Goal: Communication & Community: Answer question/provide support

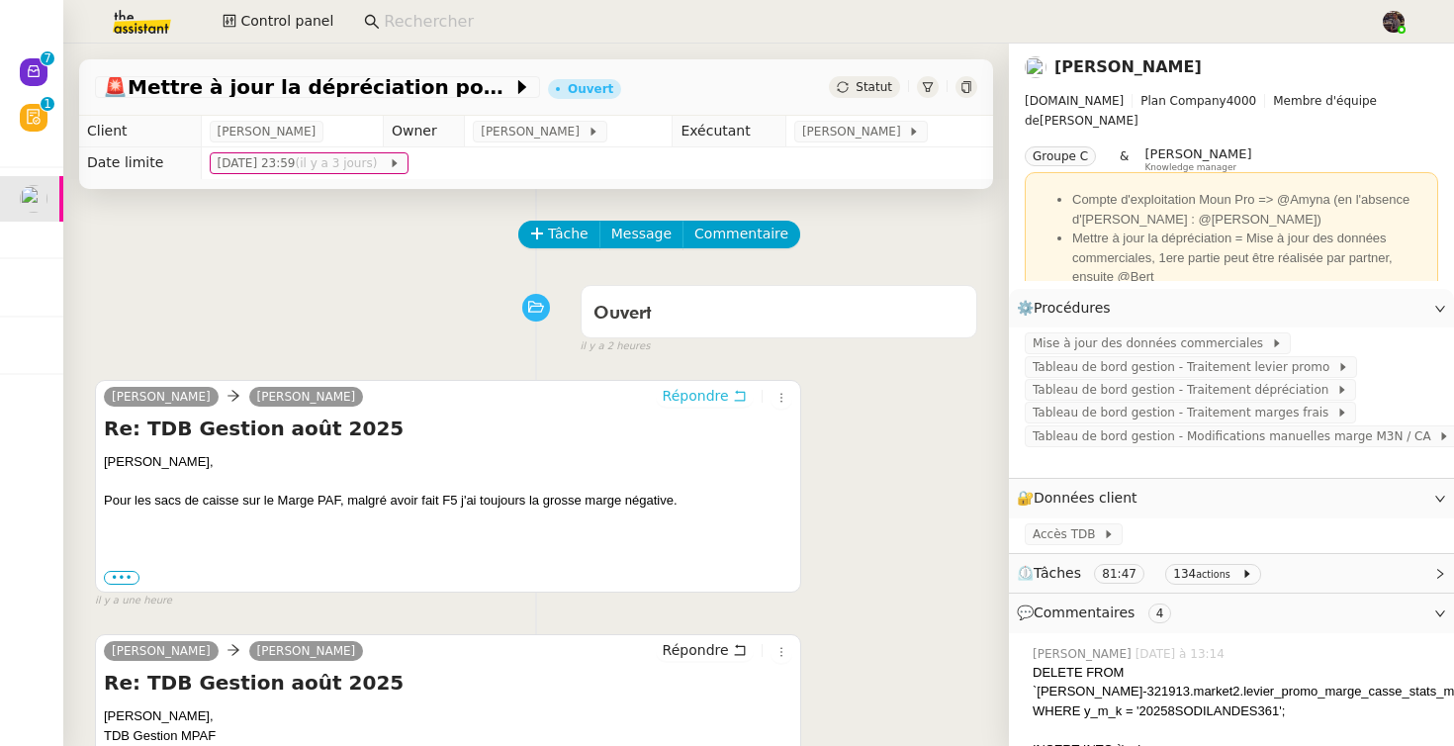
click at [717, 385] on button "Répondre" at bounding box center [705, 396] width 98 height 22
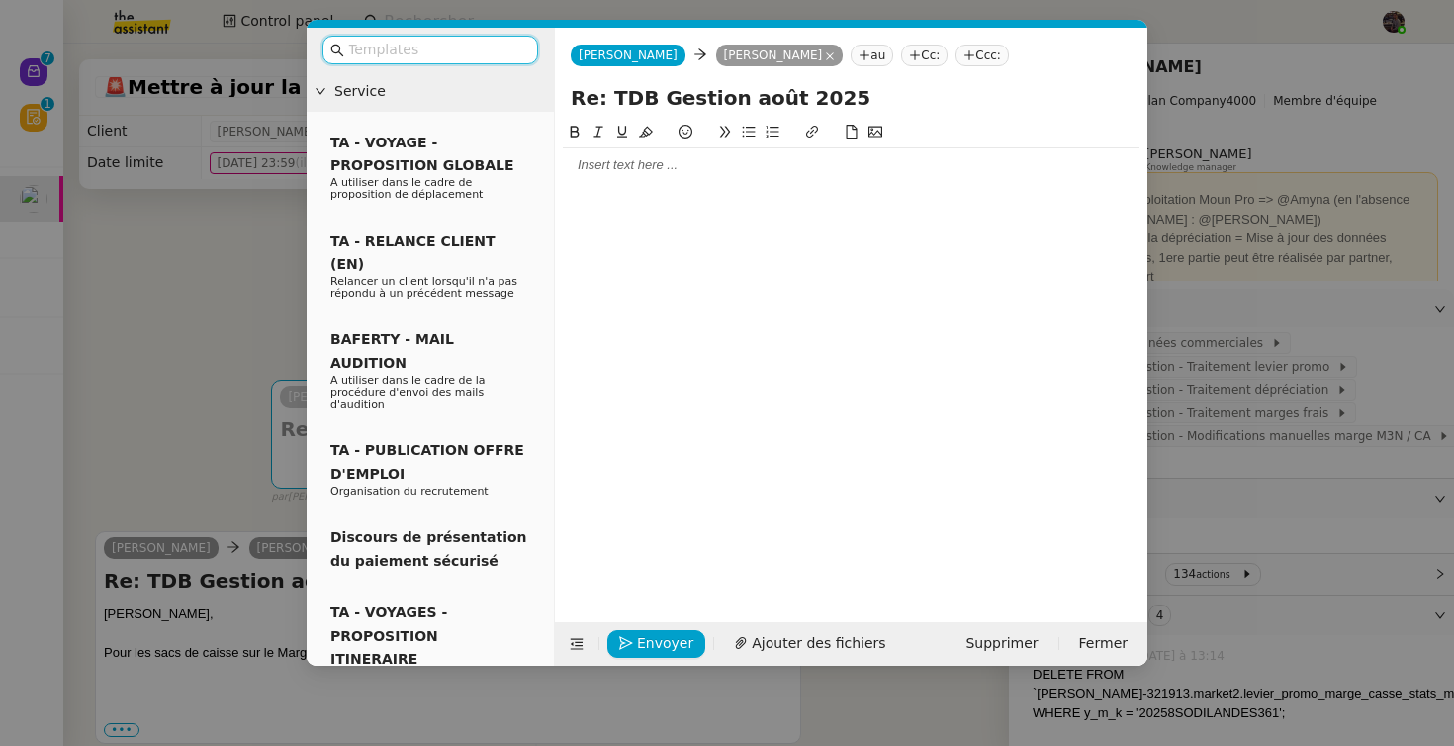
click at [702, 165] on div at bounding box center [851, 165] width 577 height 18
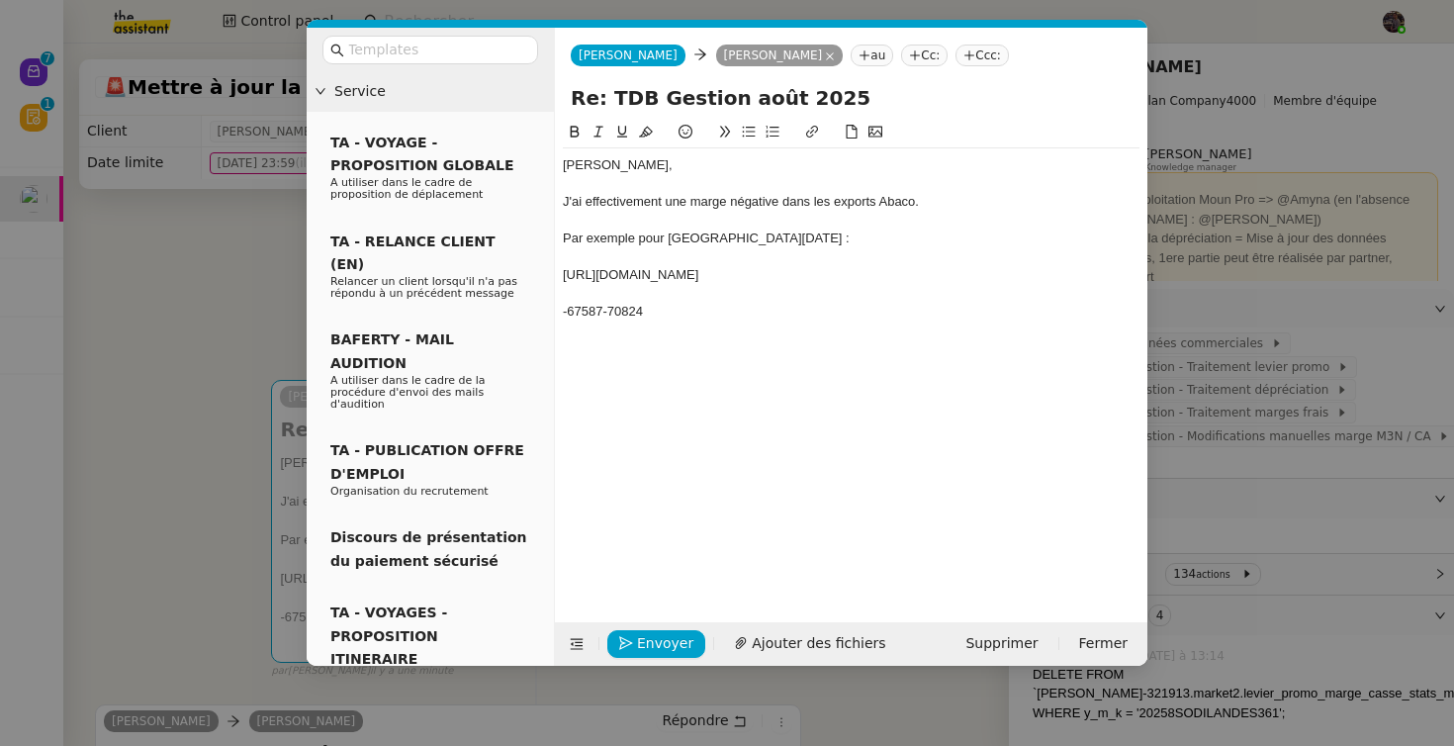
click at [607, 321] on div "-67587-70824" at bounding box center [851, 312] width 577 height 18
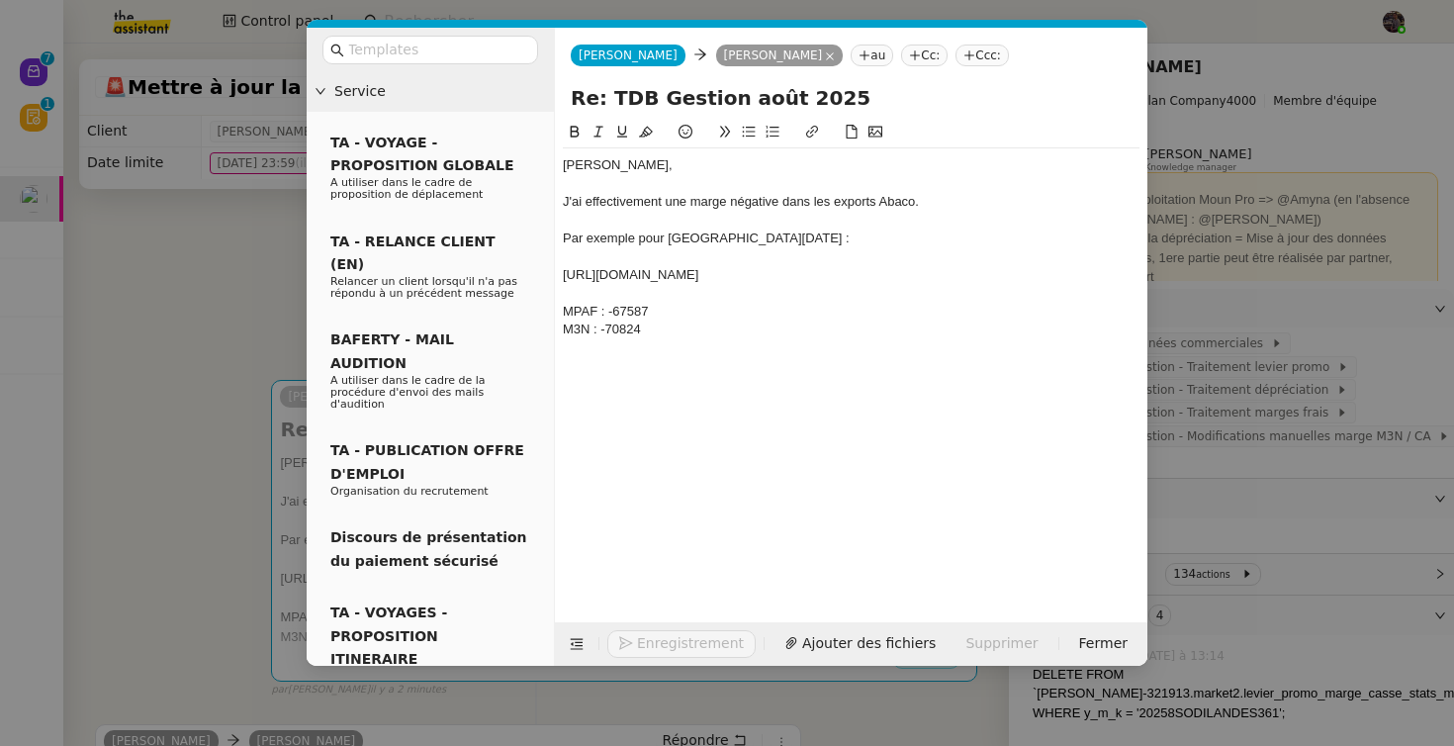
click at [774, 338] on div "M3N : -70824" at bounding box center [851, 330] width 577 height 18
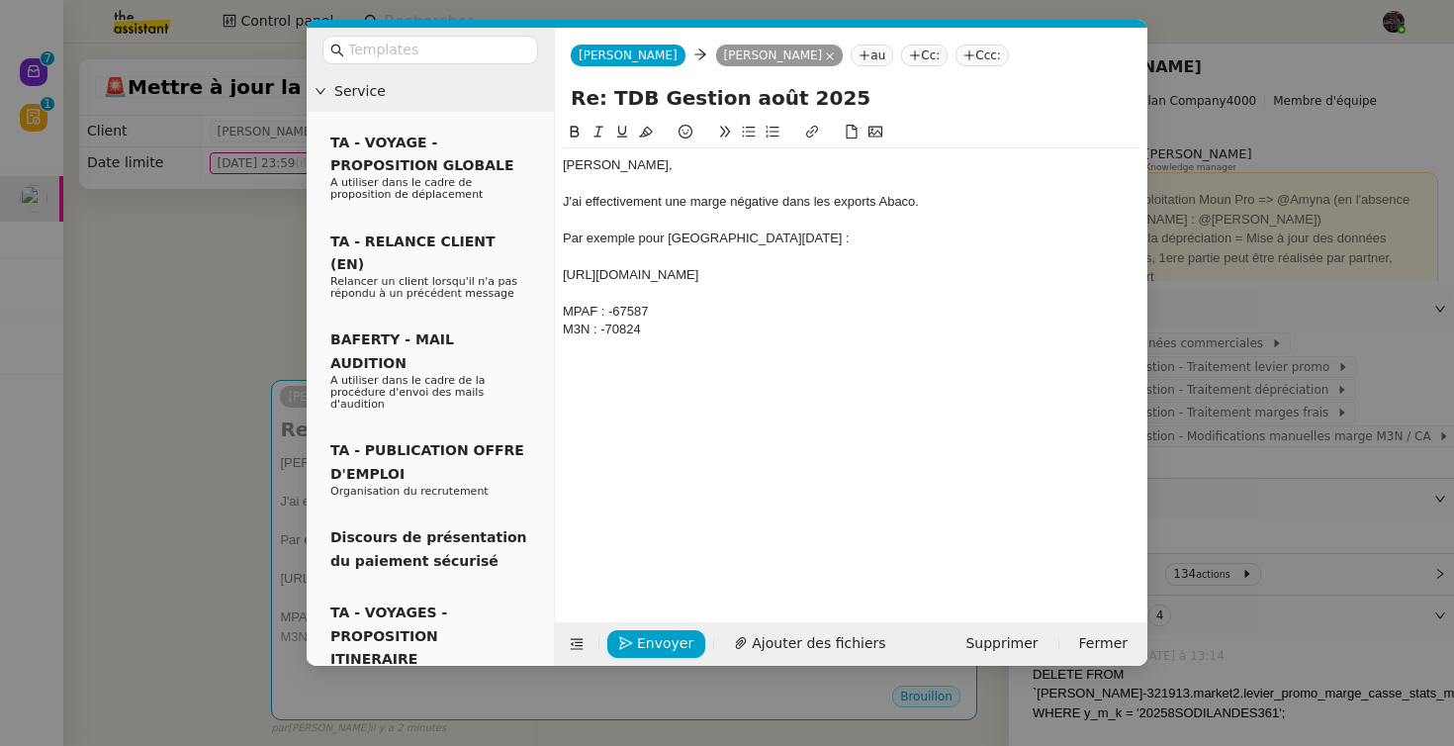
click at [193, 555] on nz-modal-container "Service TA - VOYAGE - PROPOSITION GLOBALE A utiliser dans le cadre de propositi…" at bounding box center [727, 373] width 1454 height 746
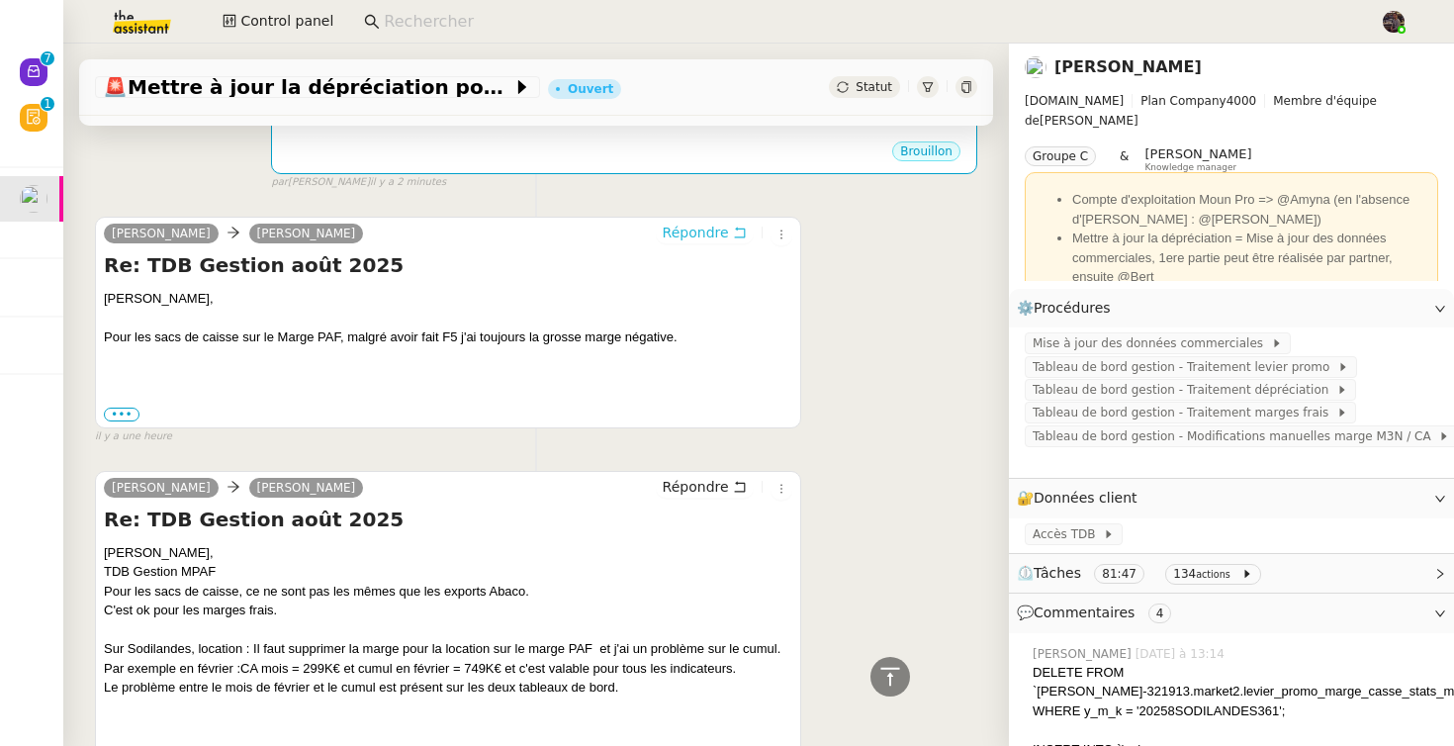
scroll to position [546, 0]
click at [434, 497] on div "[PERSON_NAME] [PERSON_NAME]" at bounding box center [448, 489] width 689 height 30
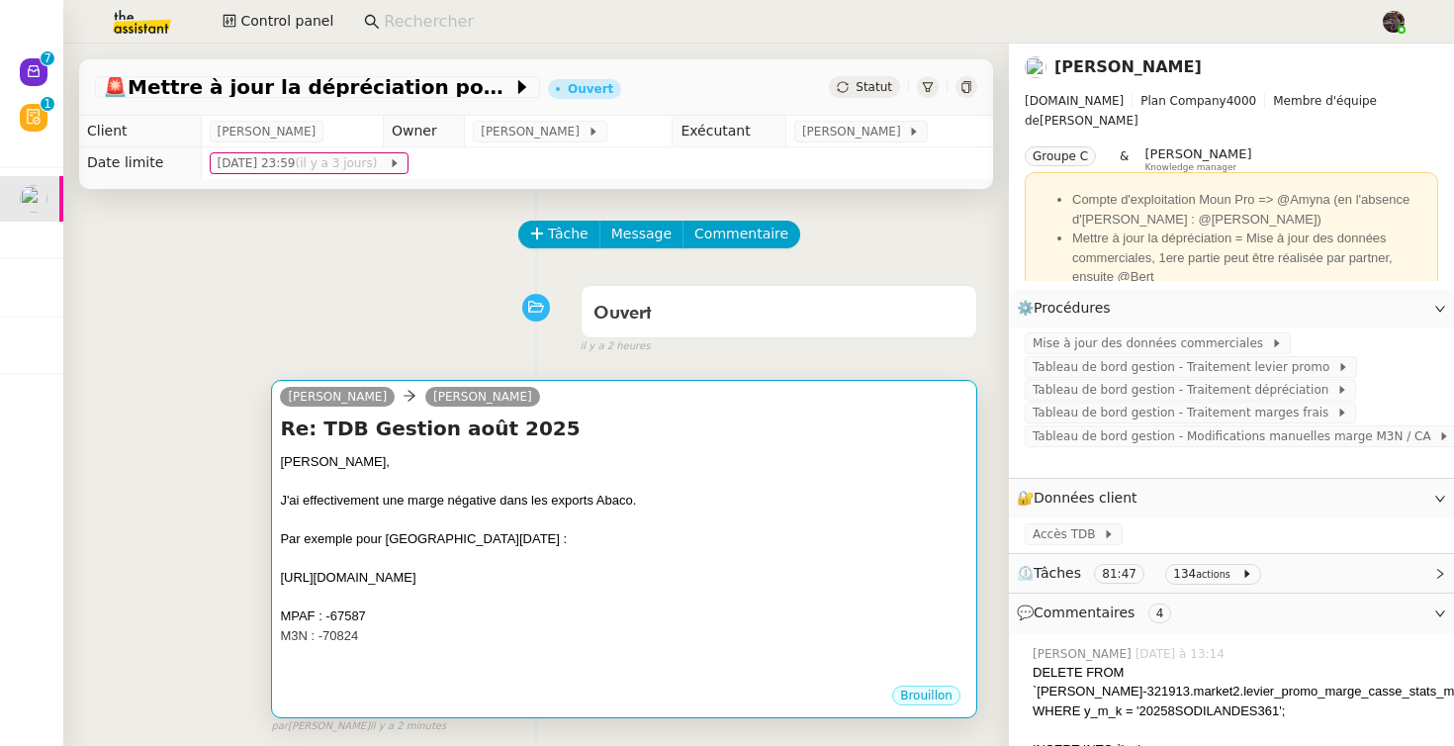
click at [479, 445] on div "Re: TDB Gestion [DATE] [PERSON_NAME], J'ai effectivement une marge négative dan…" at bounding box center [624, 549] width 689 height 269
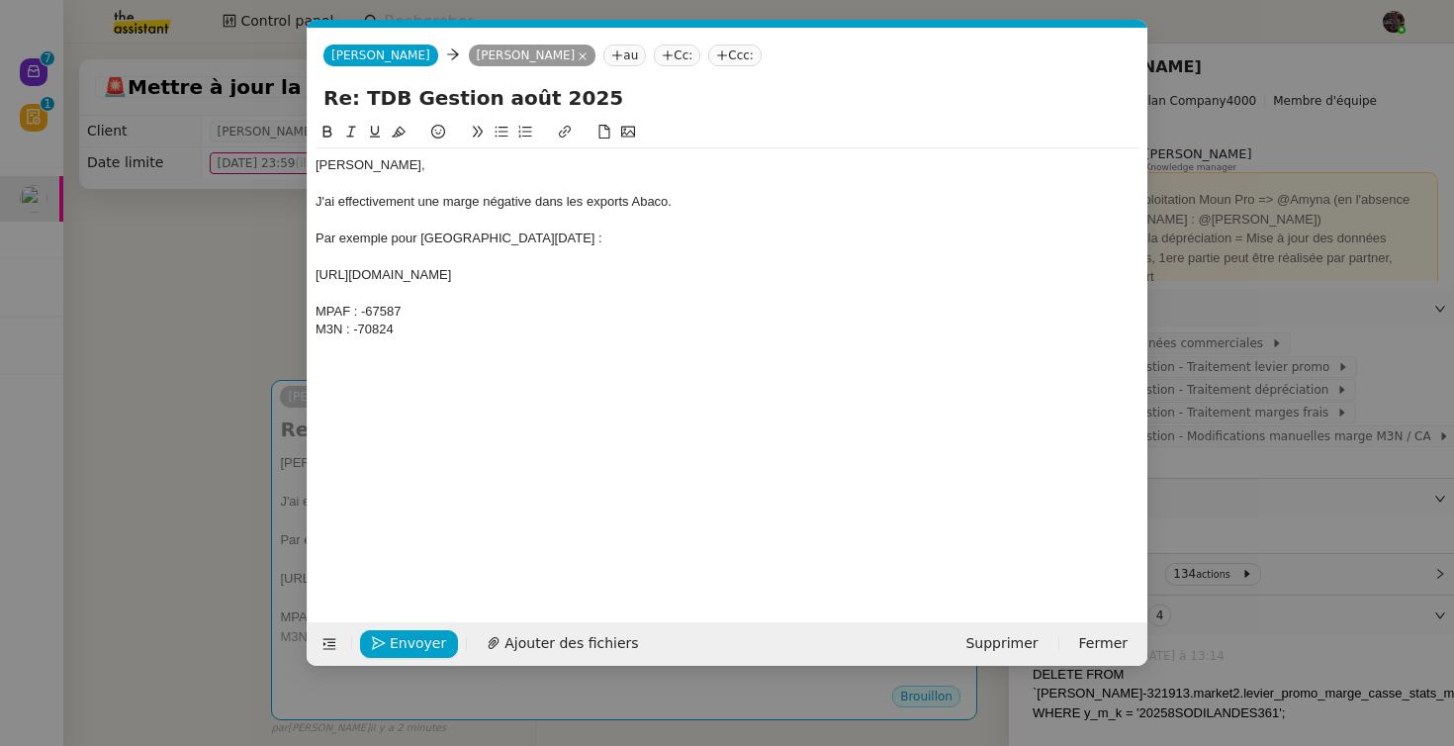
scroll to position [0, 42]
click at [406, 647] on span "Envoyer" at bounding box center [418, 643] width 56 height 23
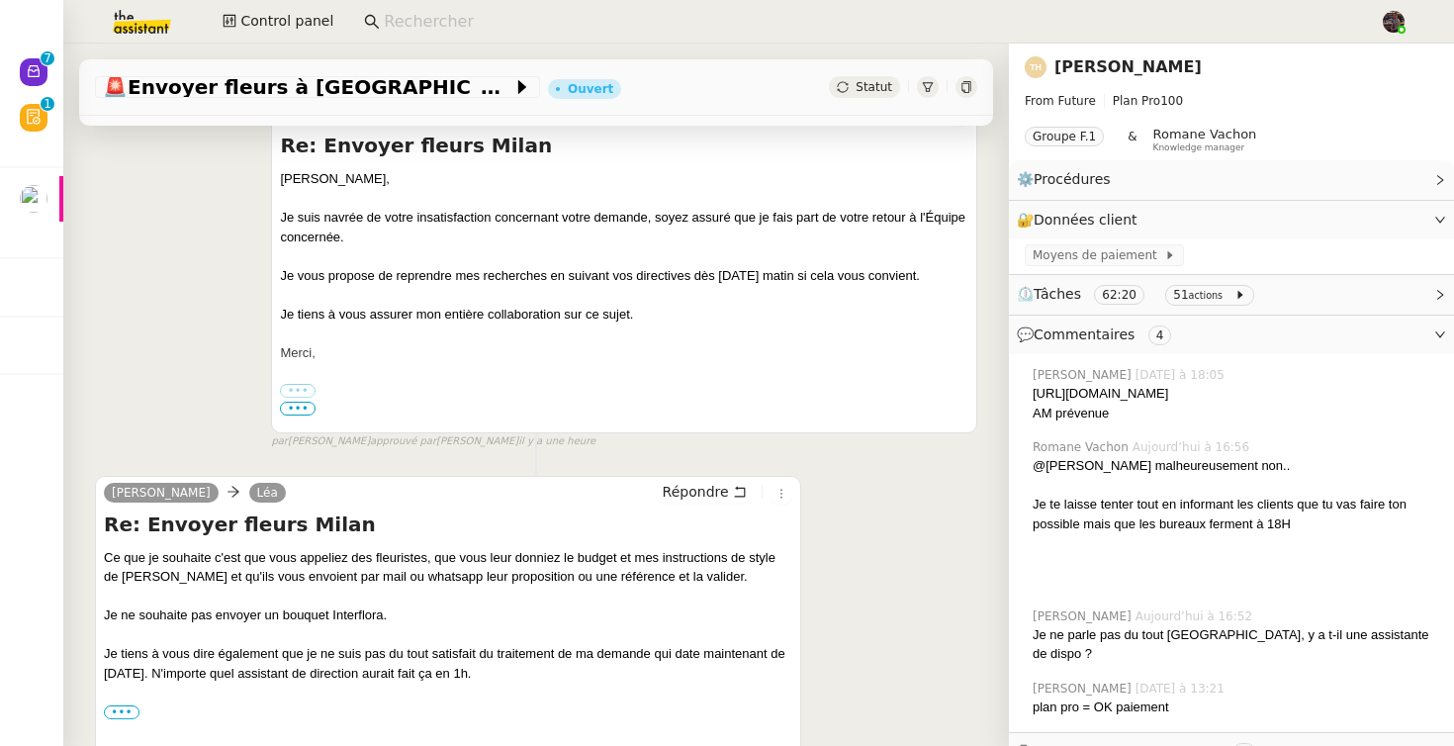
scroll to position [415, 0]
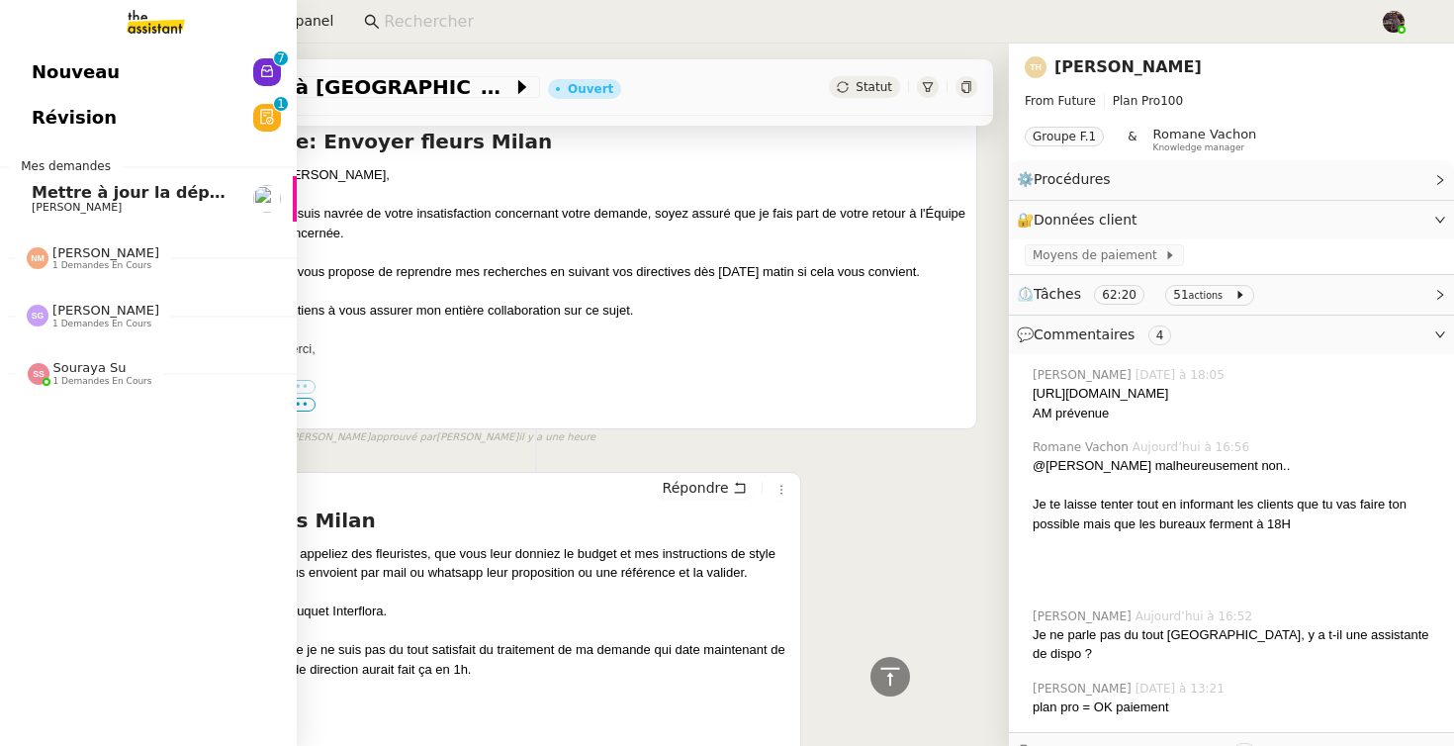
click at [57, 84] on span "Nouveau" at bounding box center [76, 72] width 88 height 30
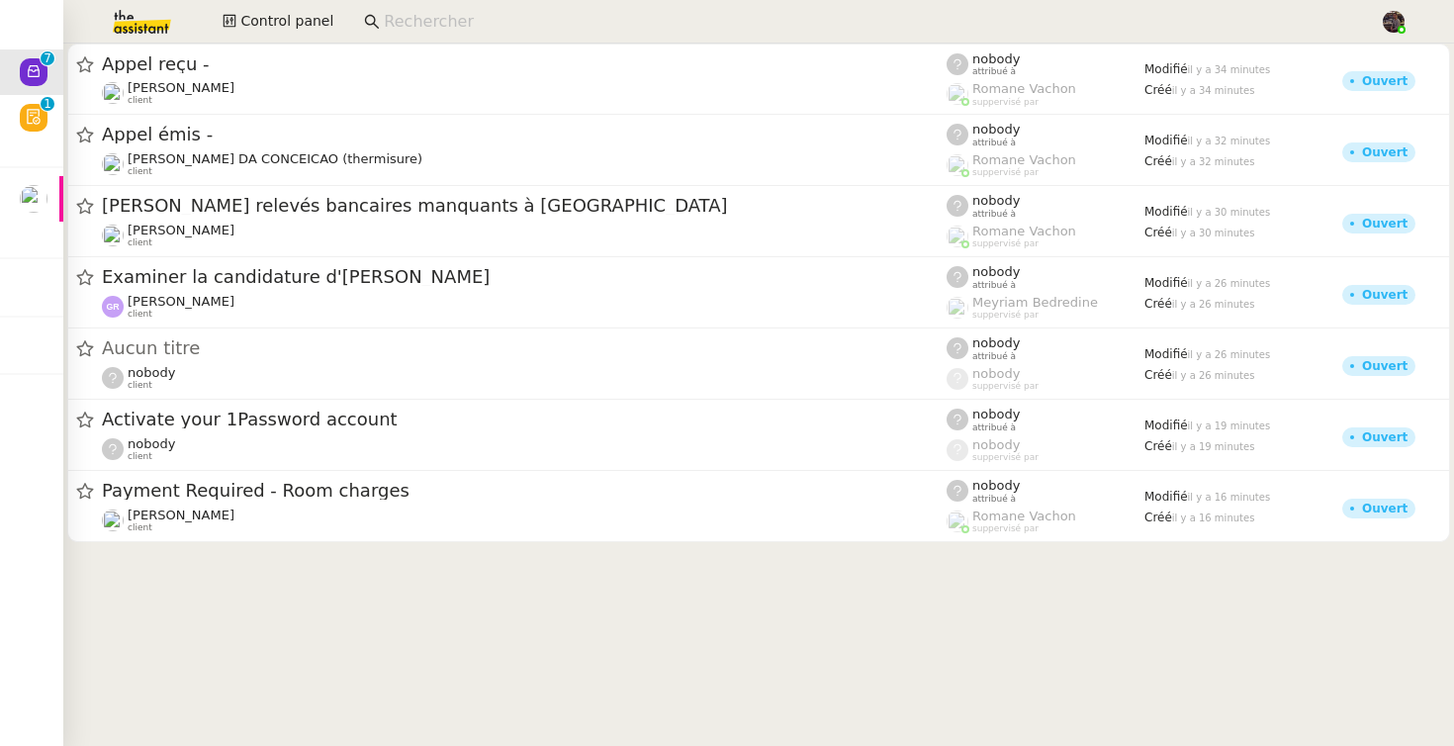
click at [437, 705] on cdk-virtual-scroll-viewport "Appel reçu - Gabrielle Tavernier client nobody attribué à Romane Vachon supperv…" at bounding box center [758, 395] width 1391 height 702
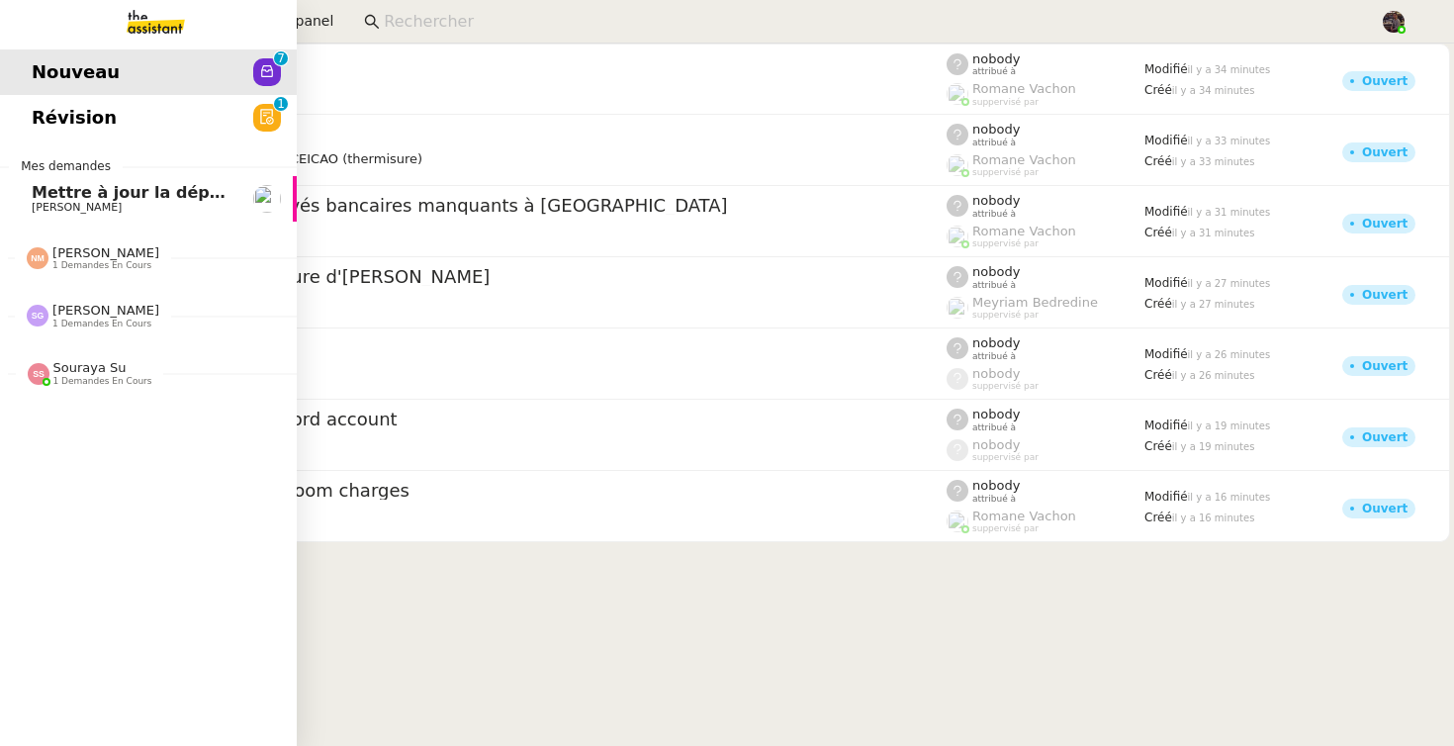
click at [92, 182] on link "Mettre à jour la dépréciation pour juillet et août Guillaume Farina" at bounding box center [148, 199] width 297 height 46
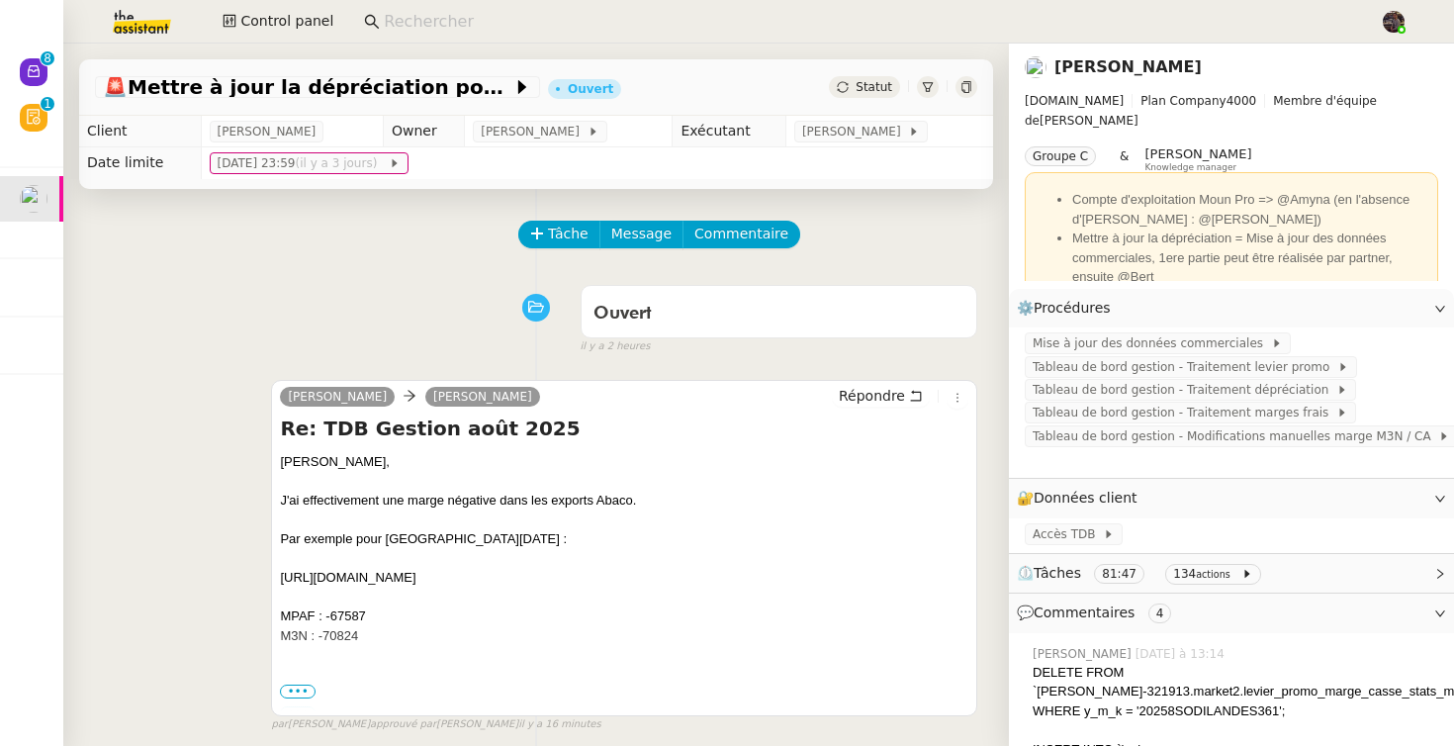
click at [349, 230] on div "Tâche Message Commentaire" at bounding box center [536, 244] width 883 height 47
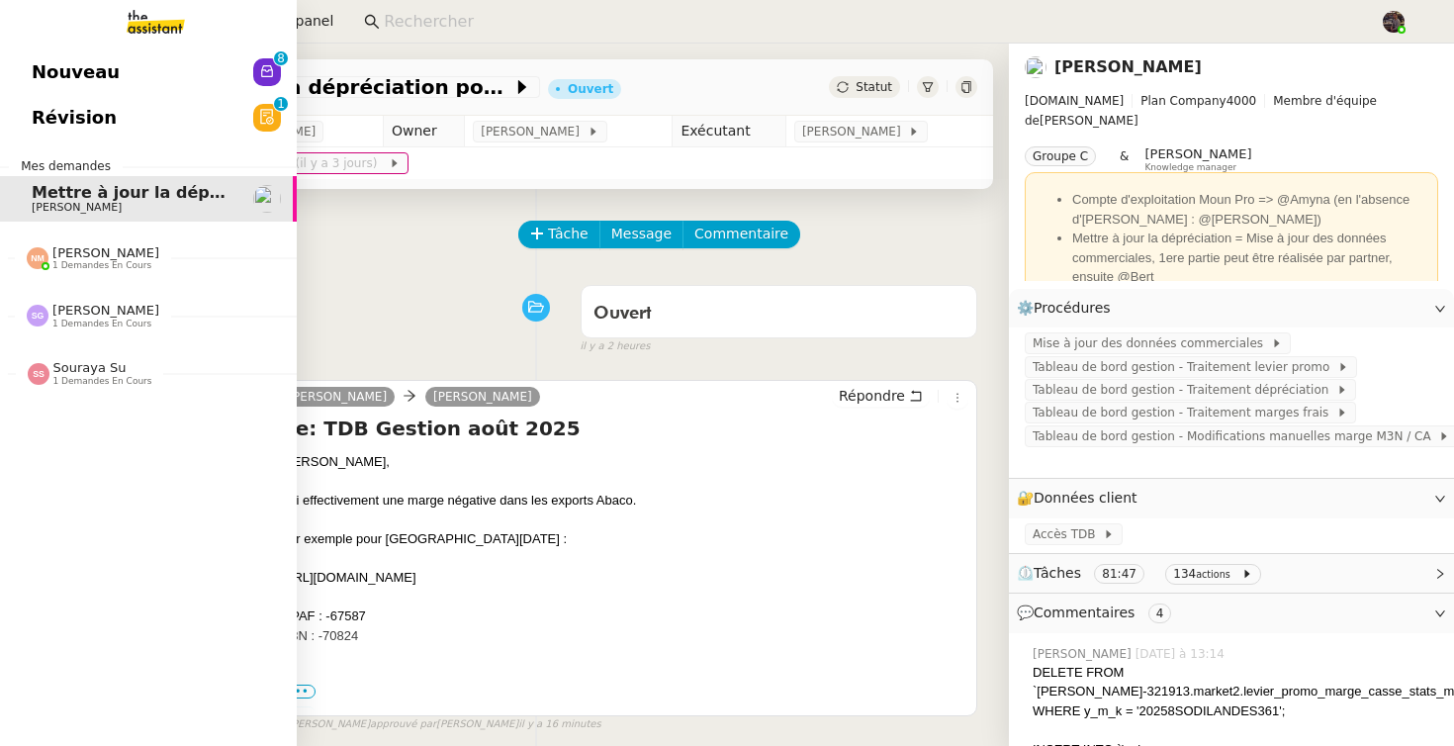
click at [109, 43] on img at bounding box center [139, 22] width 153 height 44
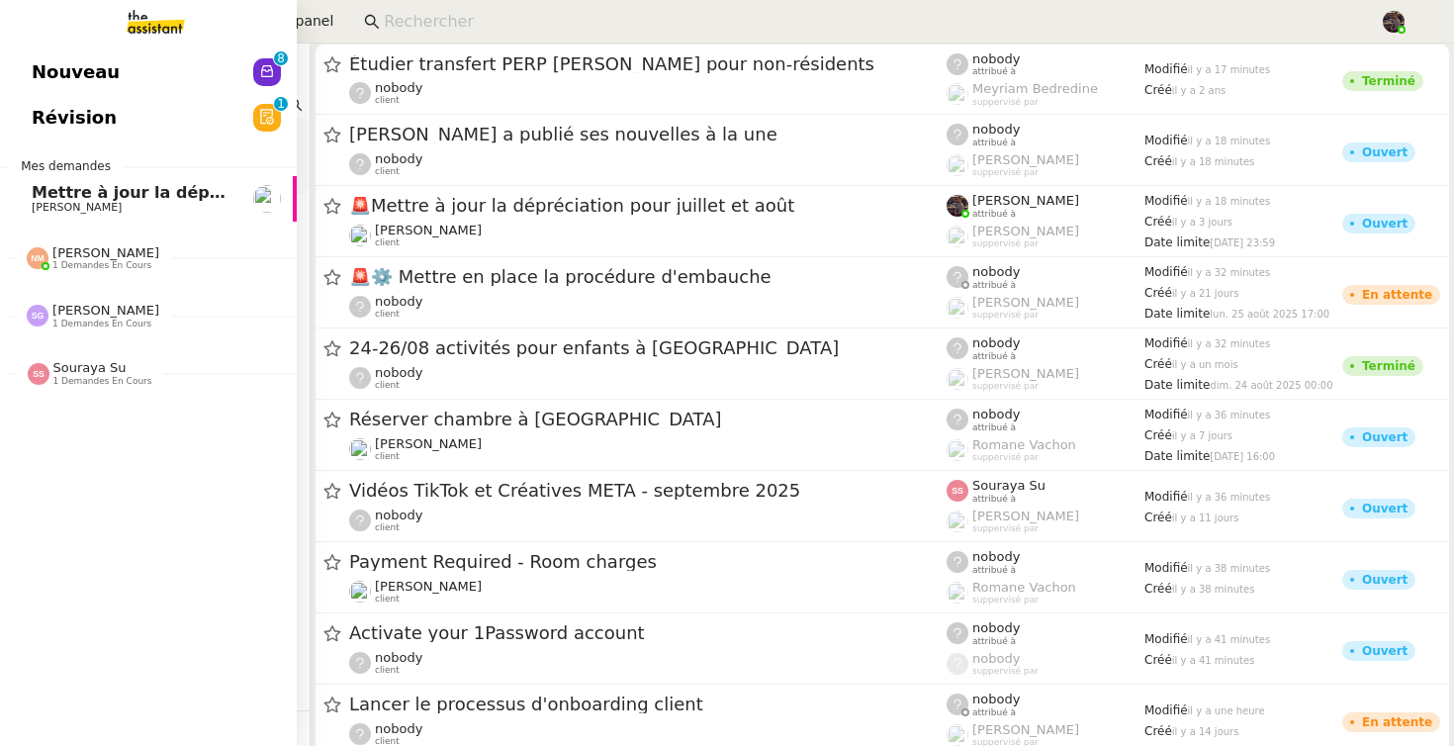
click at [105, 79] on span "Nouveau" at bounding box center [76, 72] width 88 height 30
